Goal: Task Accomplishment & Management: Use online tool/utility

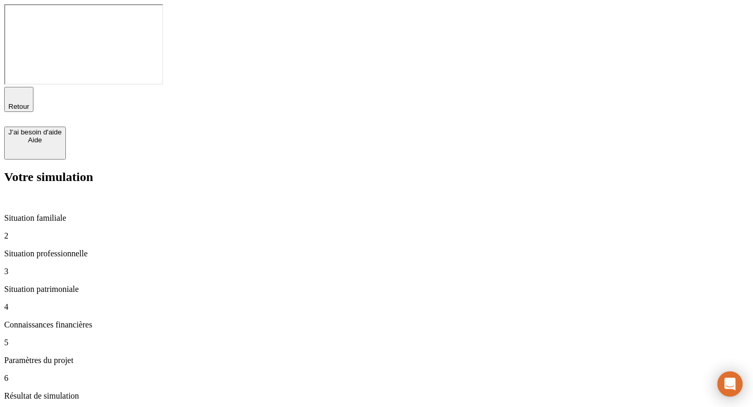
type input "25 000"
type input "800"
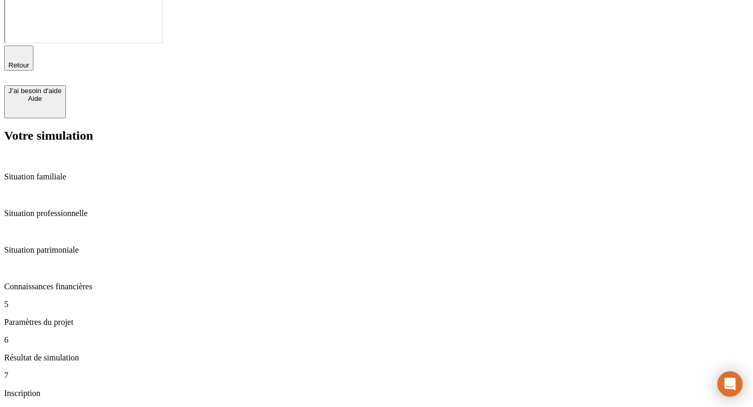
scroll to position [45, 0]
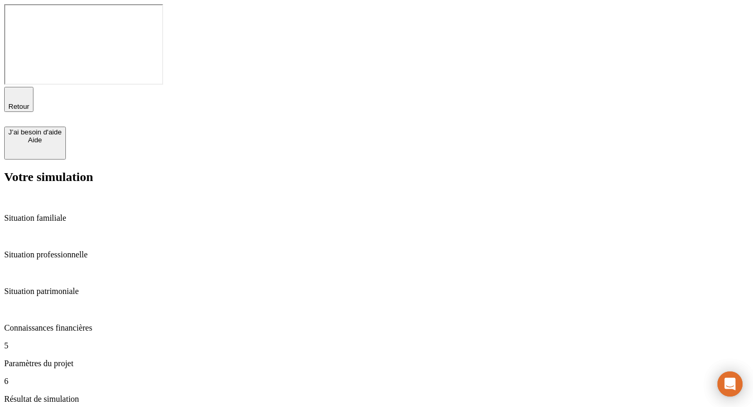
type input "27"
type input "65"
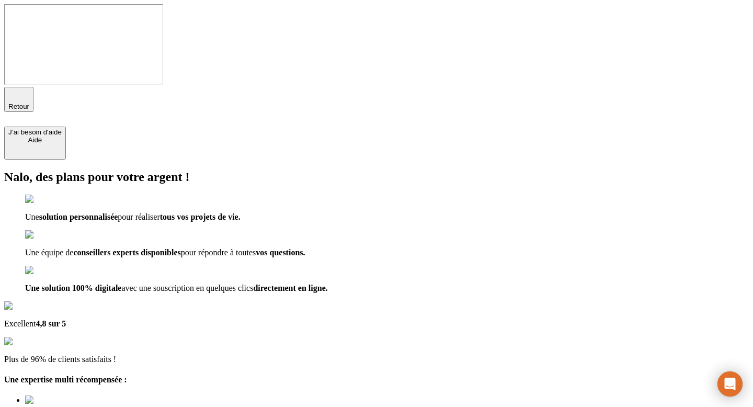
type input "[EMAIL_ADDRESS][DOMAIN_NAME]"
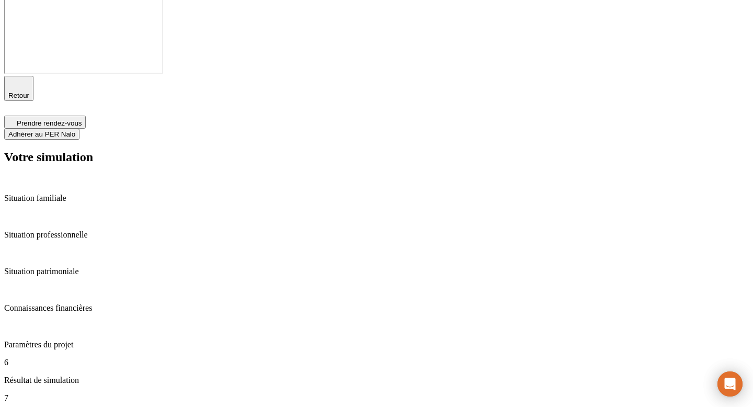
scroll to position [7, 0]
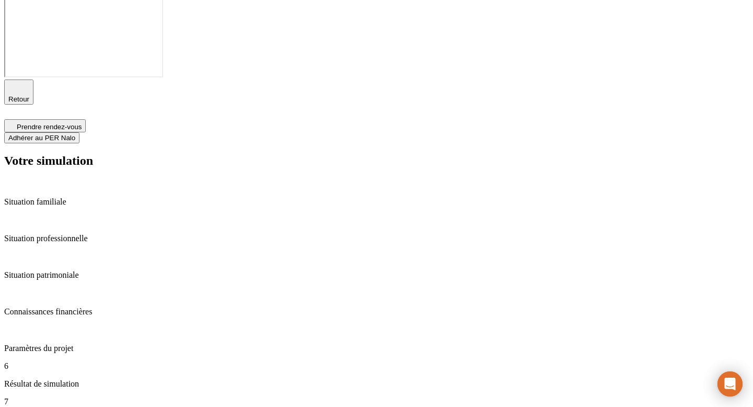
type input "1"
type input "500"
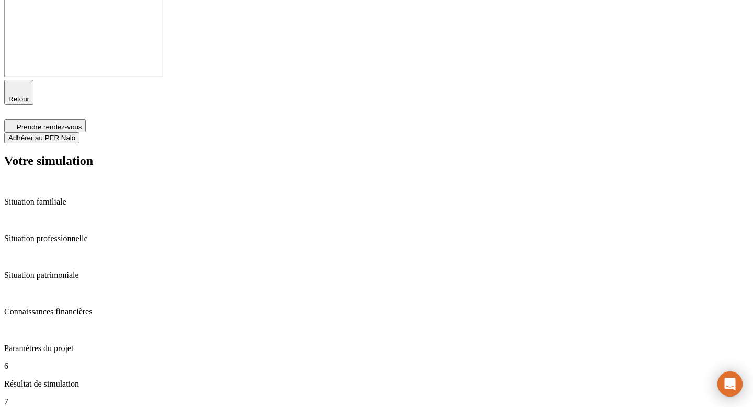
type input "5"
type input "1 000"
type input "5"
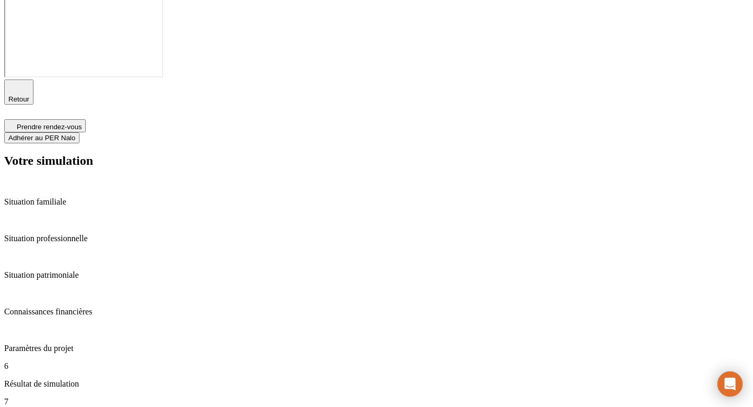
type input "870"
type input "80"
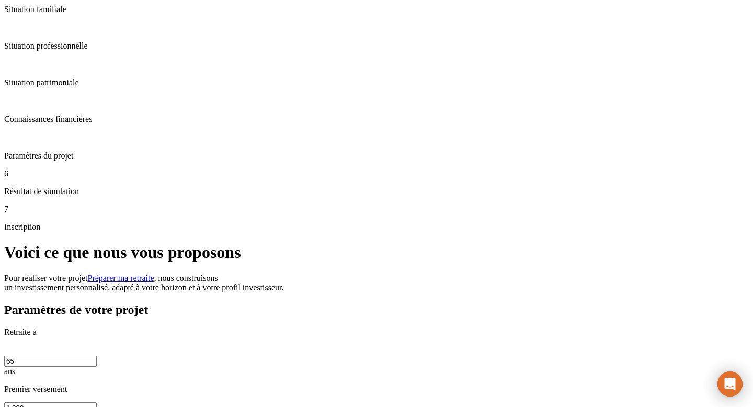
scroll to position [188, 0]
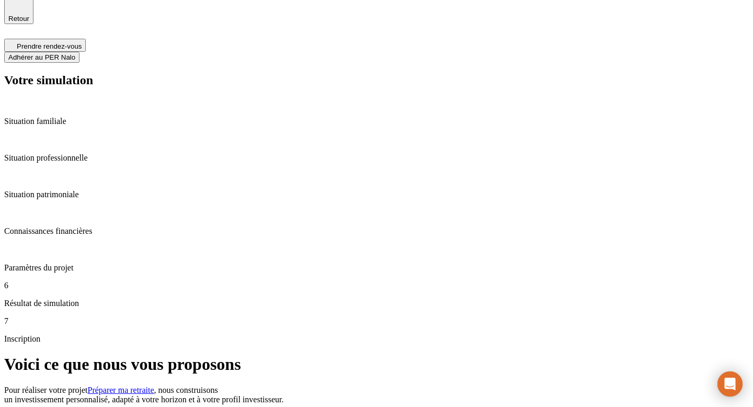
scroll to position [0, 0]
